Goal: Transaction & Acquisition: Subscribe to service/newsletter

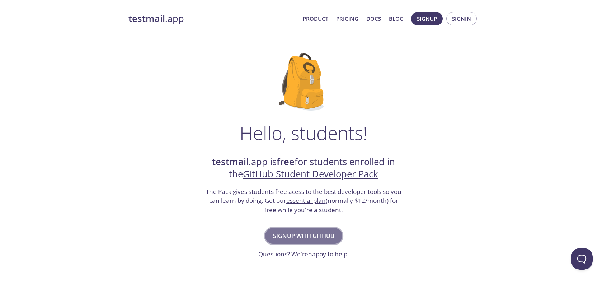
click at [297, 234] on span "Signup with GitHub" at bounding box center [303, 236] width 61 height 10
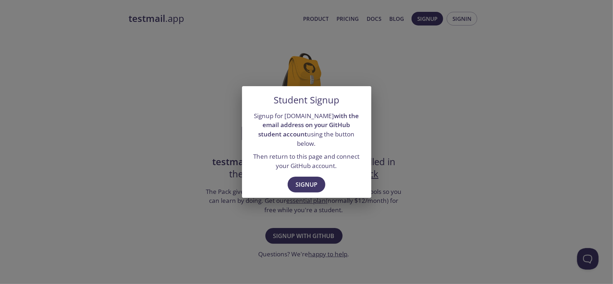
drag, startPoint x: 386, startPoint y: 108, endPoint x: 388, endPoint y: 92, distance: 15.9
click at [387, 105] on div "Student Signup Signup for [DOMAIN_NAME] with the email address on your GitHub s…" at bounding box center [306, 142] width 613 height 284
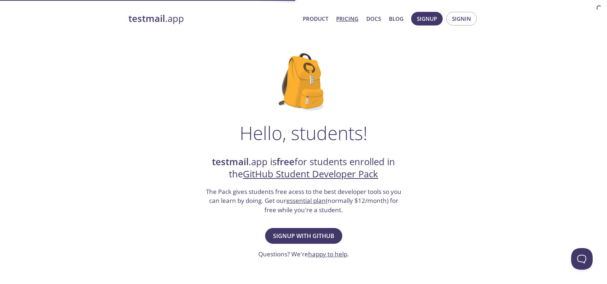
click at [354, 16] on link "Pricing" at bounding box center [347, 18] width 22 height 9
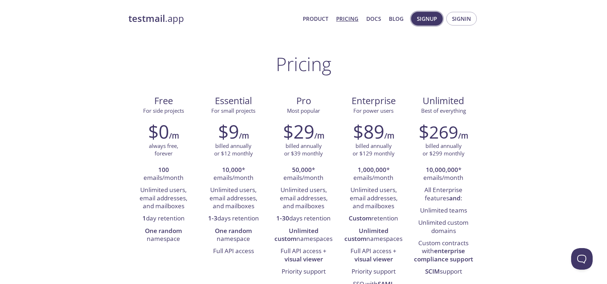
click at [417, 16] on button "Signup" at bounding box center [427, 19] width 32 height 14
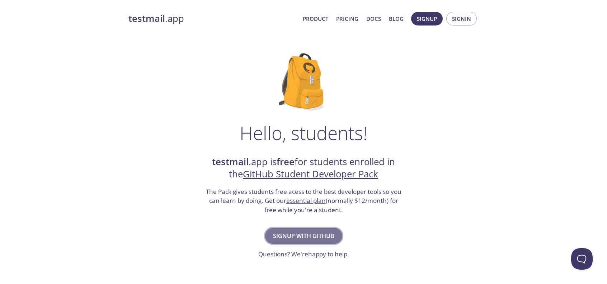
click at [295, 228] on button "Signup with GitHub" at bounding box center [303, 236] width 77 height 16
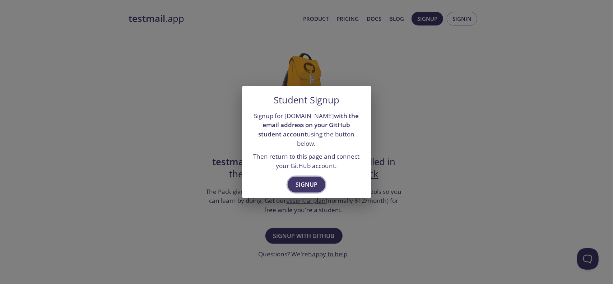
click at [296, 187] on button "Signup" at bounding box center [306, 185] width 38 height 16
